Goal: Information Seeking & Learning: Learn about a topic

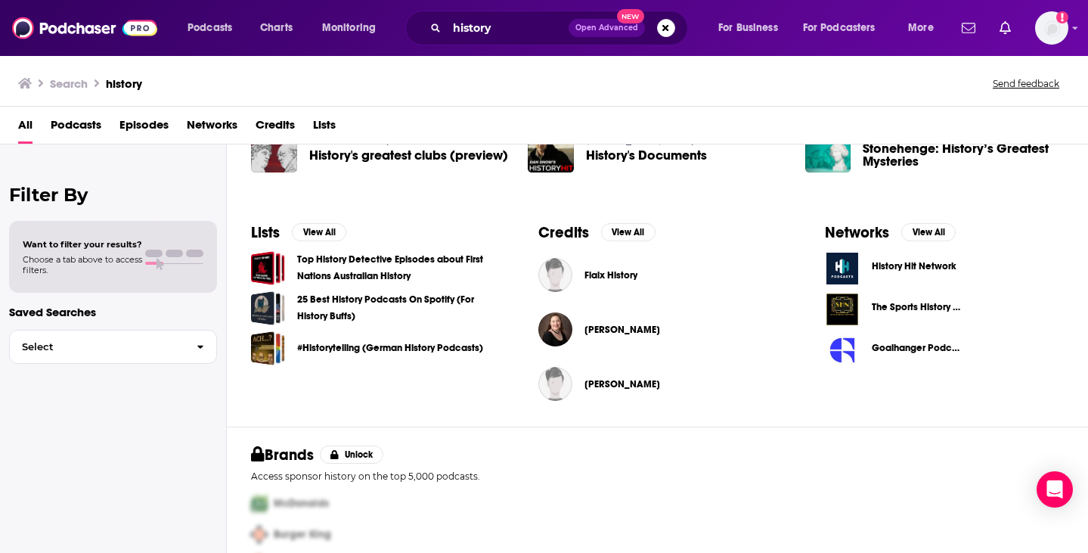
scroll to position [474, 0]
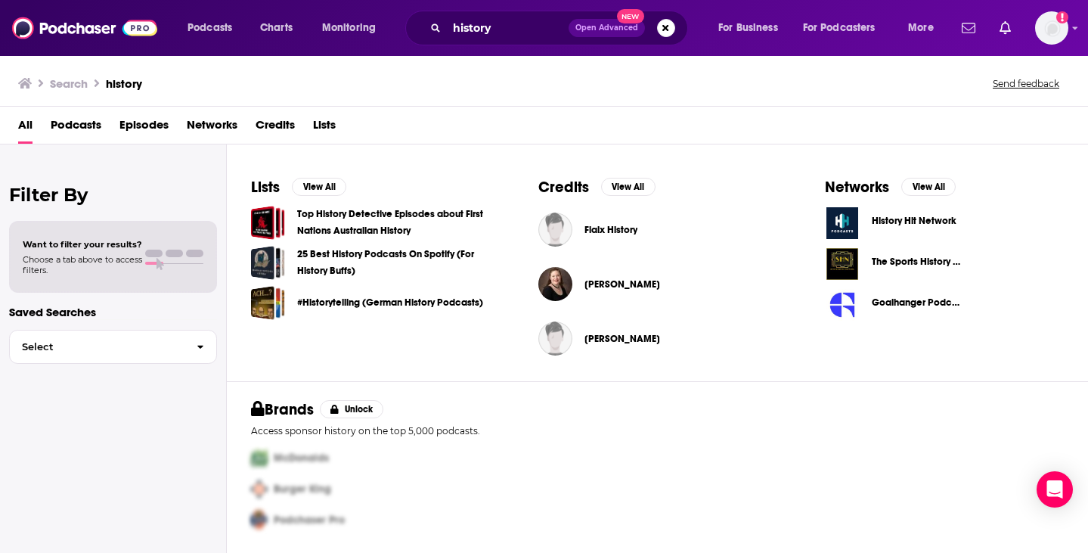
click at [526, 43] on div "history Open Advanced New" at bounding box center [546, 28] width 283 height 35
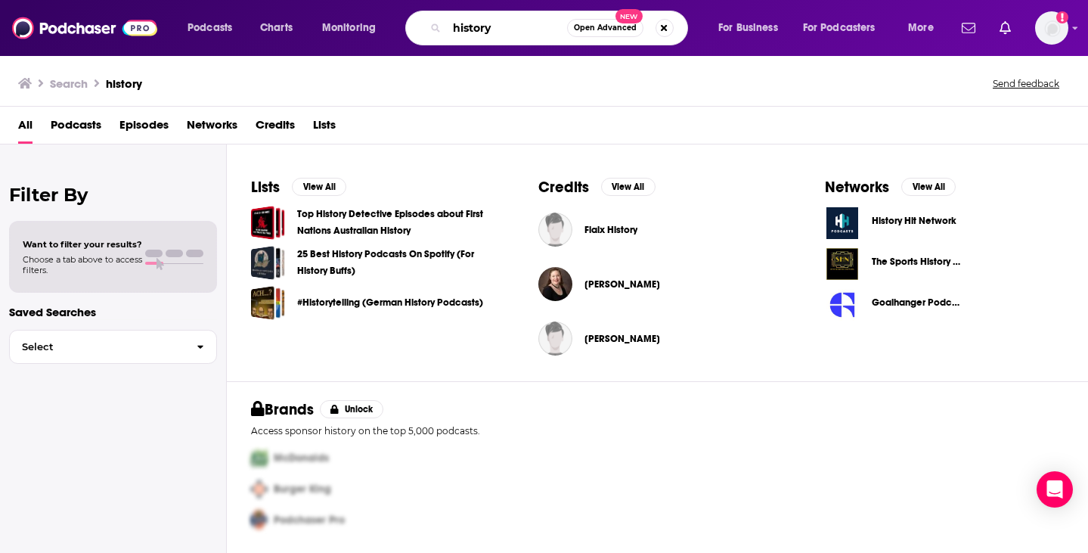
click at [514, 20] on input "history" at bounding box center [507, 28] width 120 height 24
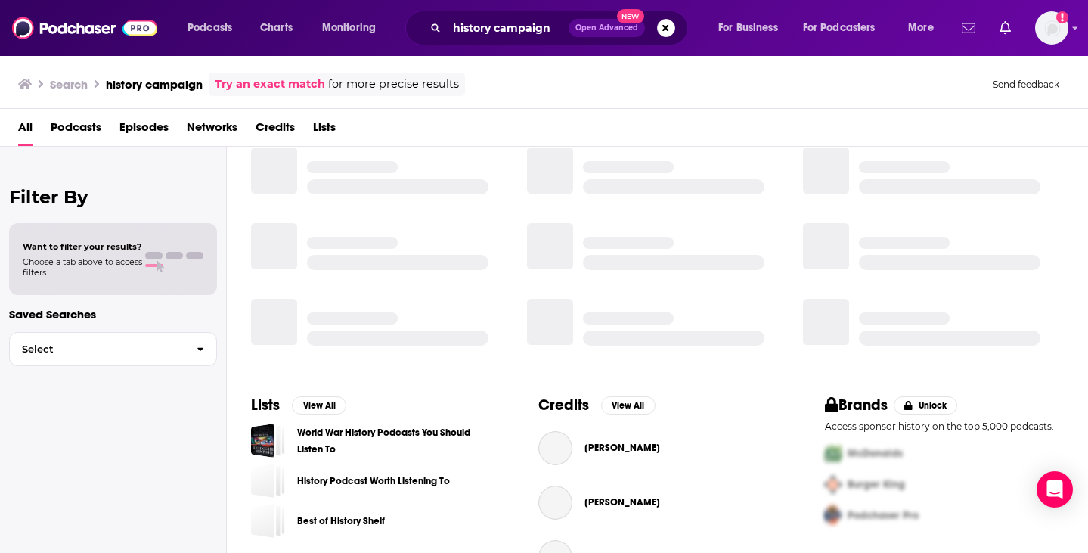
scroll to position [301, 0]
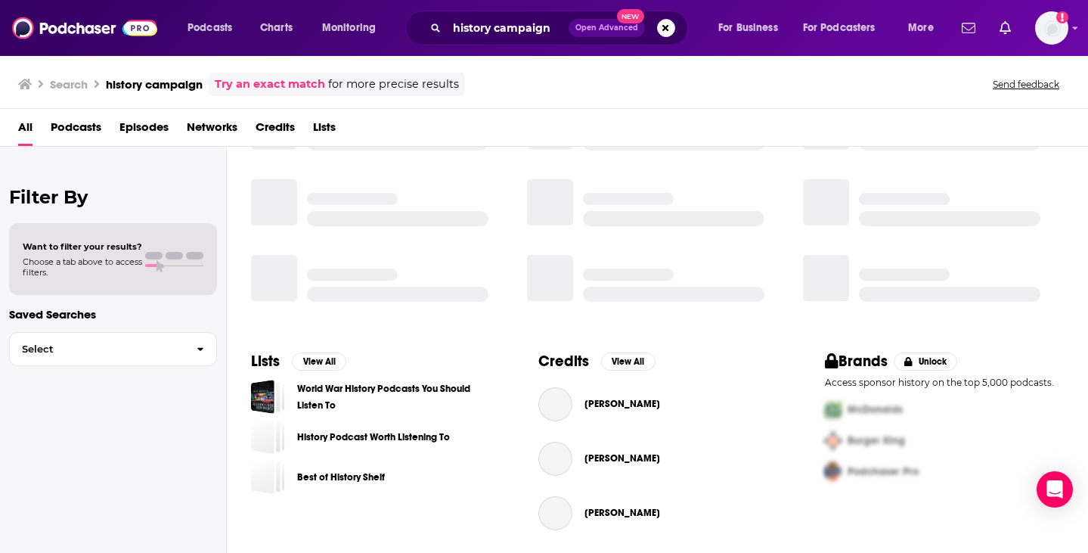
click at [136, 129] on span "Episodes" at bounding box center [144, 130] width 49 height 31
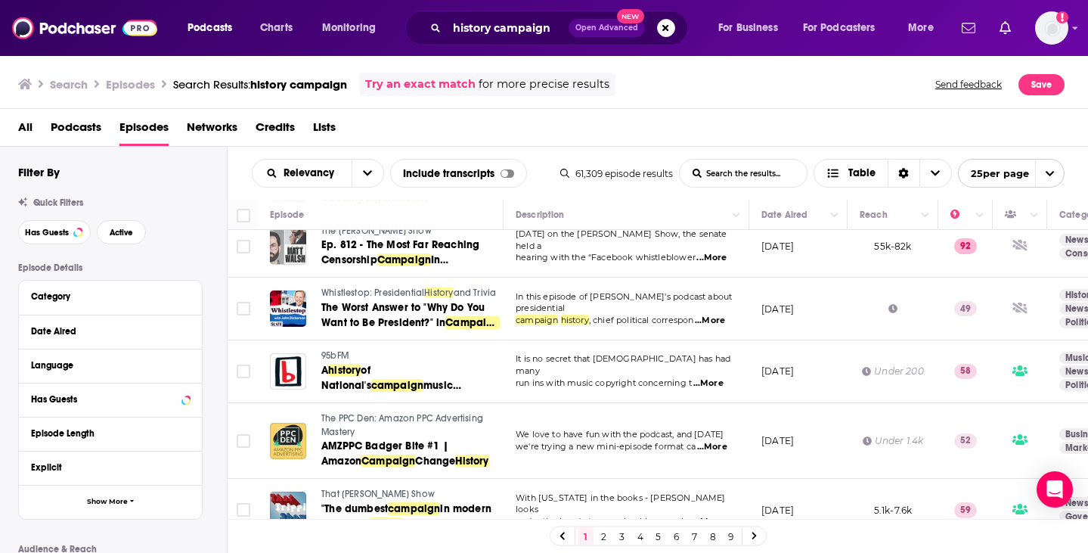
scroll to position [1299, 0]
click at [601, 533] on link "2" at bounding box center [604, 536] width 15 height 18
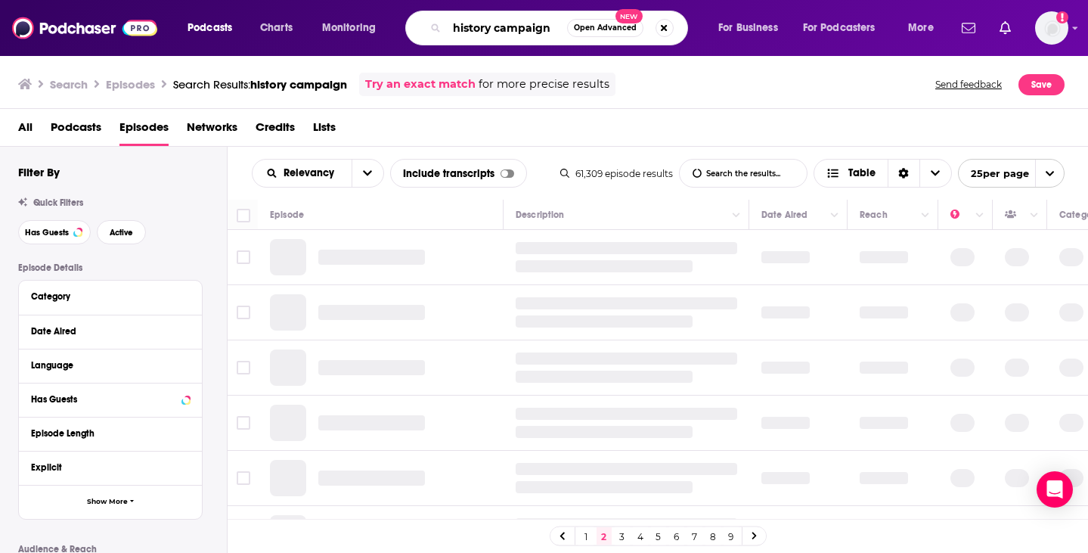
click at [480, 37] on input "history campaign" at bounding box center [507, 28] width 120 height 24
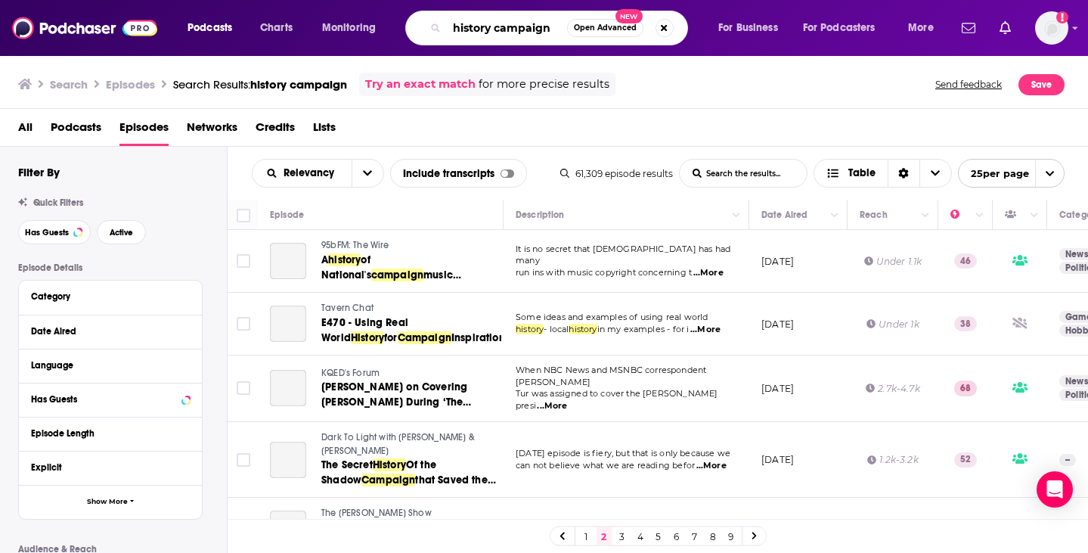
click at [507, 33] on input "history campaign" at bounding box center [507, 28] width 120 height 24
drag, startPoint x: 507, startPoint y: 33, endPoint x: 446, endPoint y: 35, distance: 60.5
click at [446, 35] on div "history campaign Open Advanced New" at bounding box center [546, 28] width 283 height 35
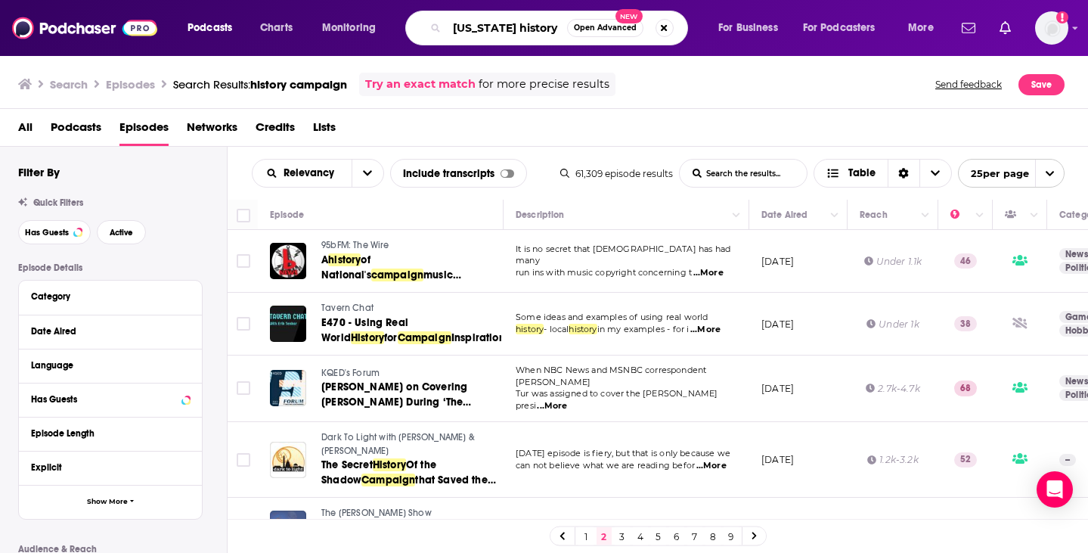
type input "[US_STATE] history"
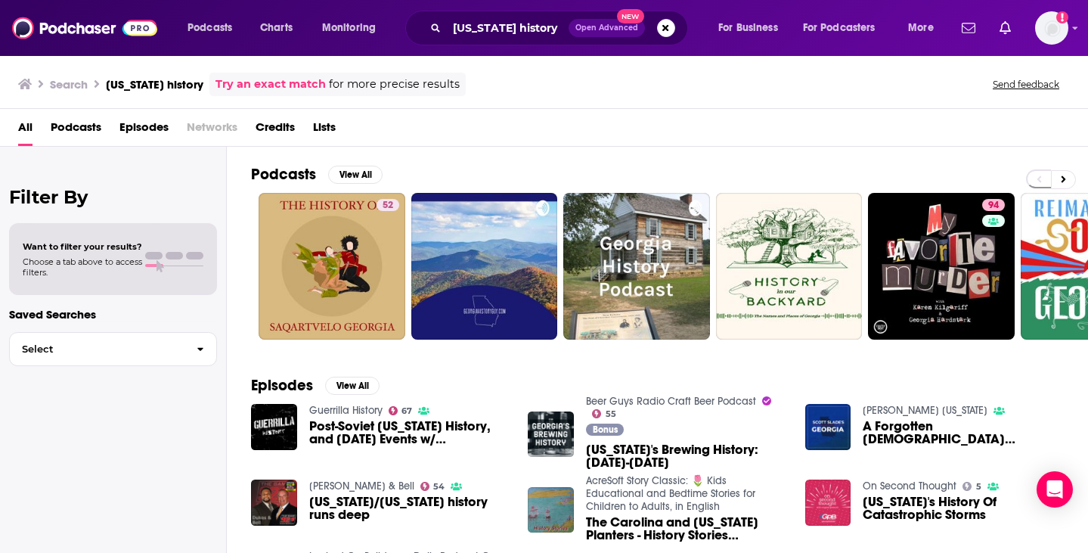
click at [129, 129] on span "Episodes" at bounding box center [144, 130] width 49 height 31
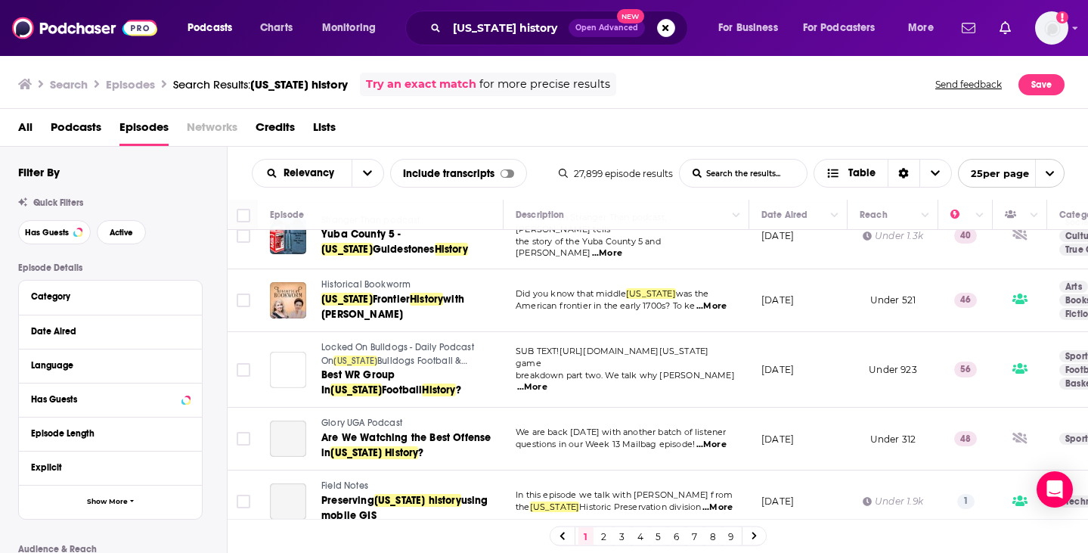
scroll to position [744, 0]
